Goal: Task Accomplishment & Management: Manage account settings

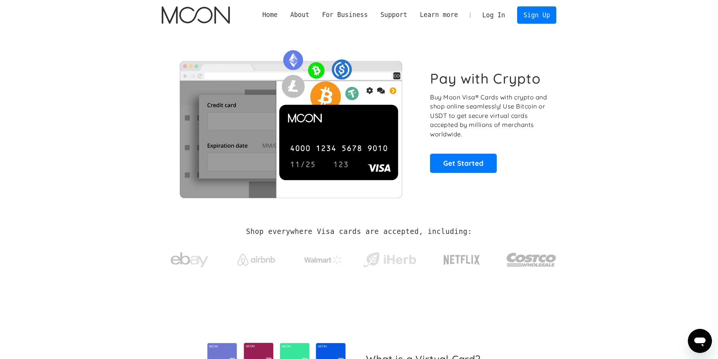
click at [496, 15] on link "Log In" at bounding box center [493, 15] width 35 height 17
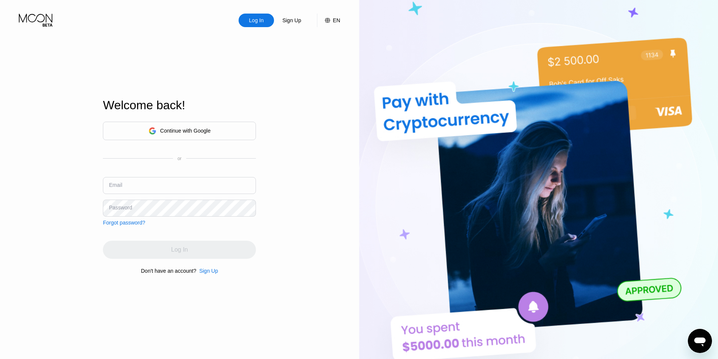
type input "[EMAIL_ADDRESS][DOMAIN_NAME]"
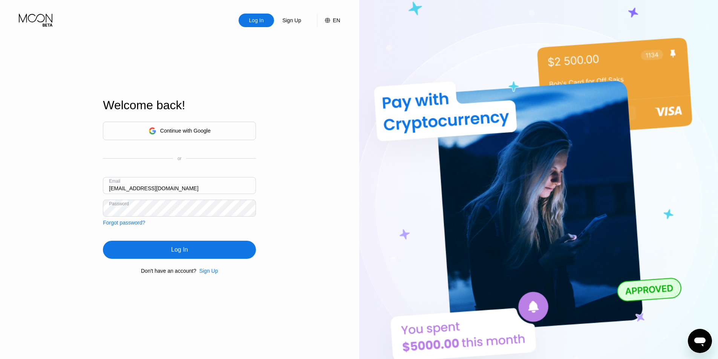
click at [130, 252] on div "Log In" at bounding box center [179, 250] width 153 height 18
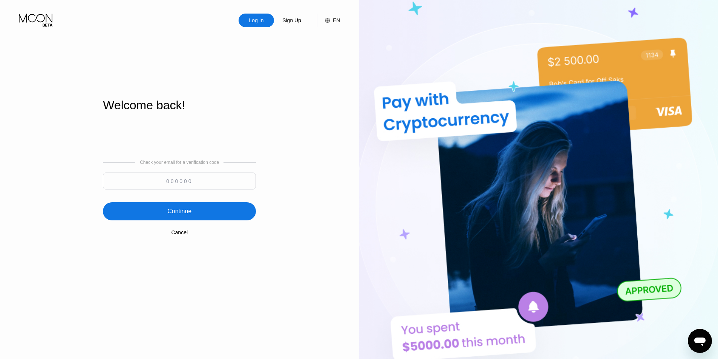
click at [190, 186] on input at bounding box center [179, 181] width 153 height 17
click at [182, 239] on div "Check your email for a verification code Continue Cancel" at bounding box center [179, 197] width 153 height 153
click at [182, 236] on div "Cancel" at bounding box center [179, 233] width 17 height 6
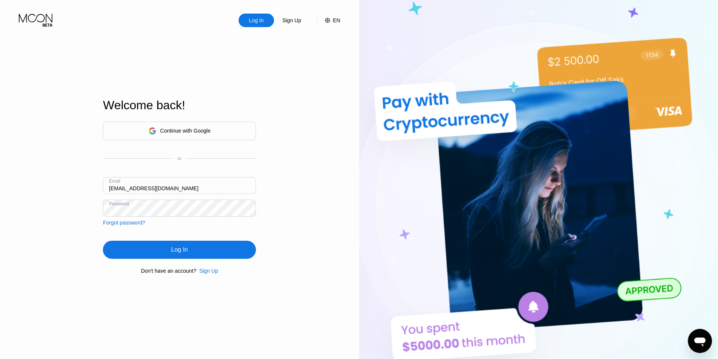
click at [83, 218] on div "Log In Sign Up EN Language Select an item Save Welcome back! Continue with Goog…" at bounding box center [179, 197] width 359 height 395
click at [182, 254] on div "Log In" at bounding box center [179, 250] width 17 height 8
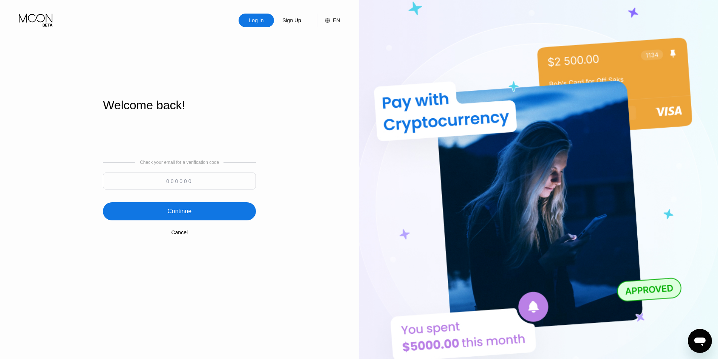
click at [203, 185] on input at bounding box center [179, 181] width 153 height 17
paste input "262620"
type input "262620"
click at [212, 213] on div "Continue" at bounding box center [179, 211] width 153 height 18
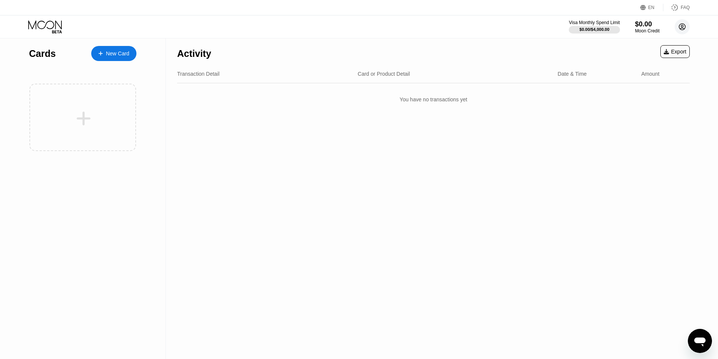
click at [687, 25] on circle at bounding box center [682, 26] width 15 height 15
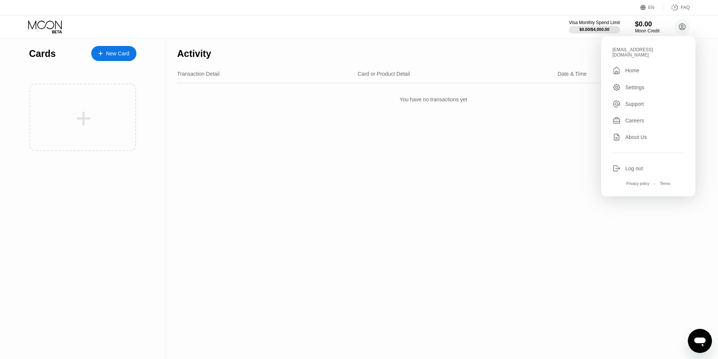
click at [649, 167] on div "Log out" at bounding box center [649, 168] width 72 height 8
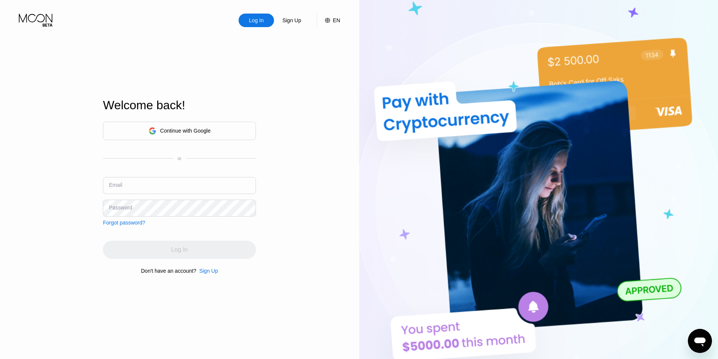
type input "[EMAIL_ADDRESS][DOMAIN_NAME]"
click at [189, 184] on input "[EMAIL_ADDRESS][DOMAIN_NAME]" at bounding box center [179, 185] width 153 height 17
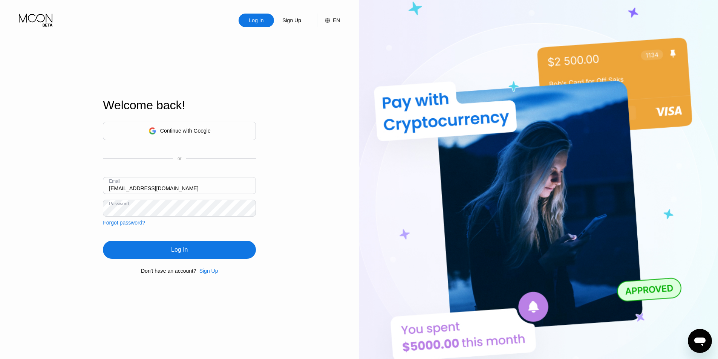
click at [662, 213] on img at bounding box center [538, 197] width 359 height 395
